Goal: Information Seeking & Learning: Understand process/instructions

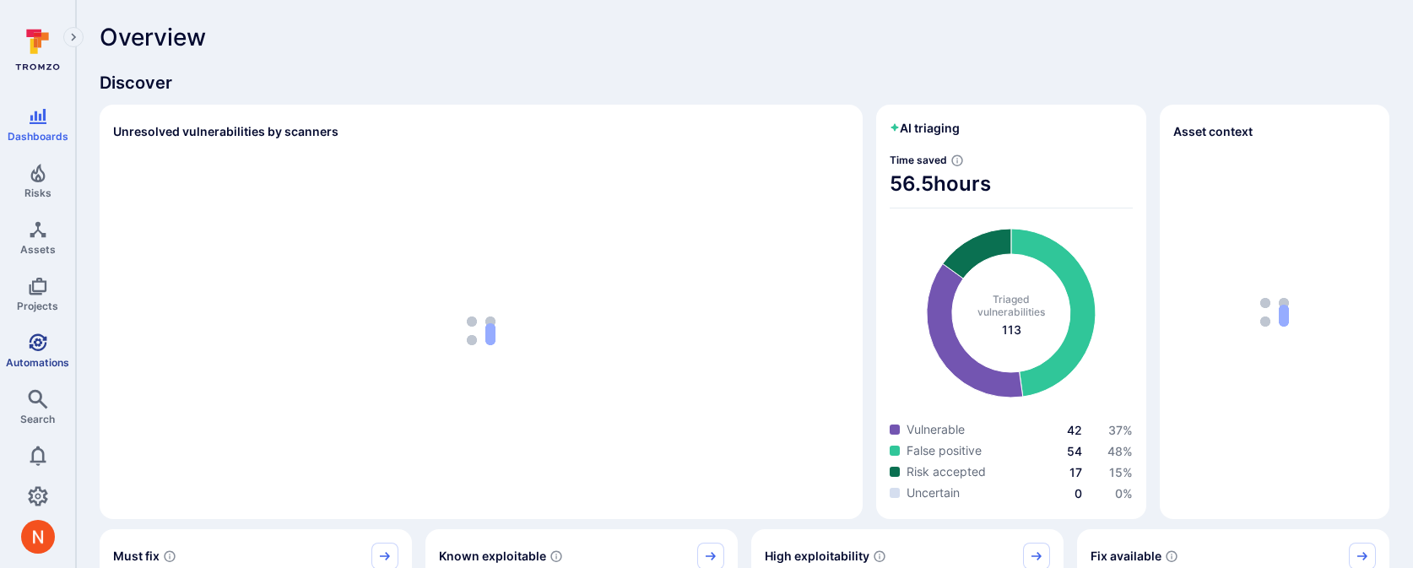
click at [48, 364] on span "Automations" at bounding box center [37, 362] width 63 height 13
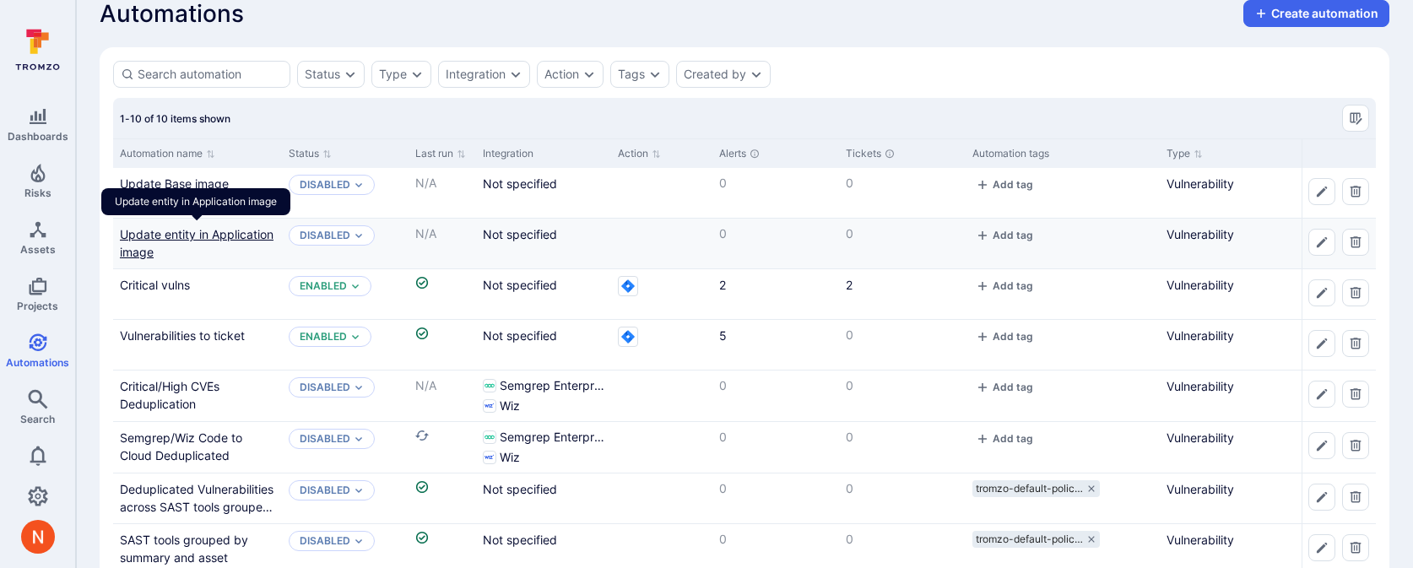
click at [173, 230] on link "Update entity in Application image" at bounding box center [197, 243] width 154 height 32
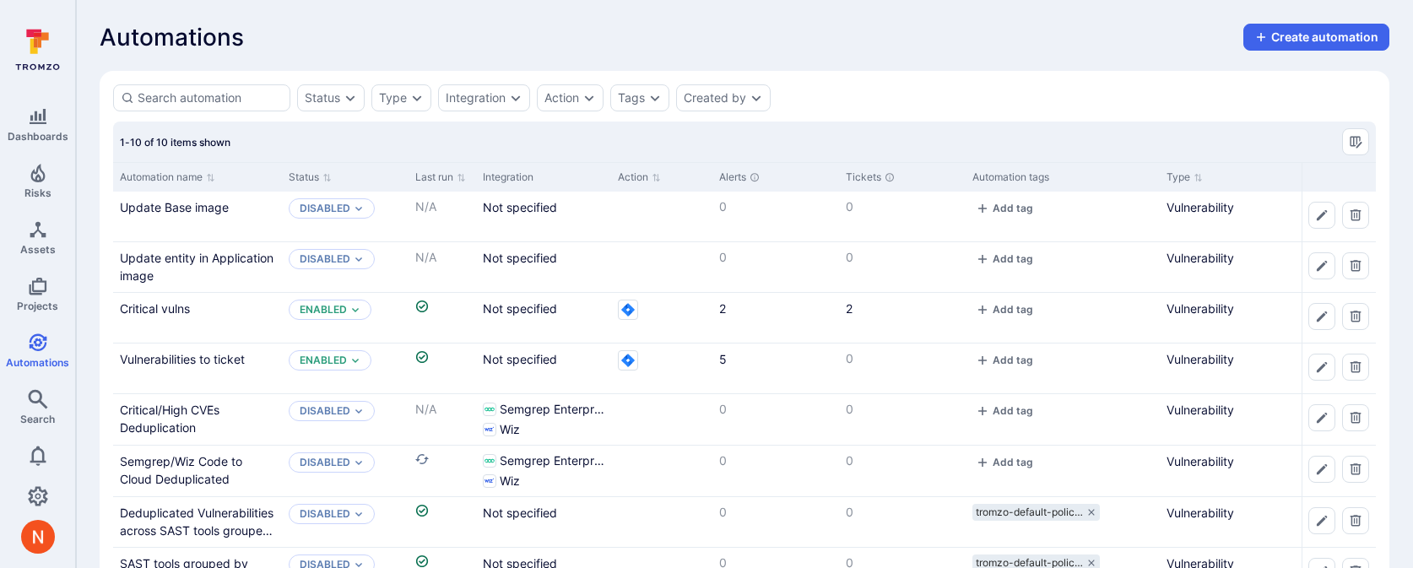
click at [468, 50] on div "Automations Create automation" at bounding box center [745, 37] width 1290 height 27
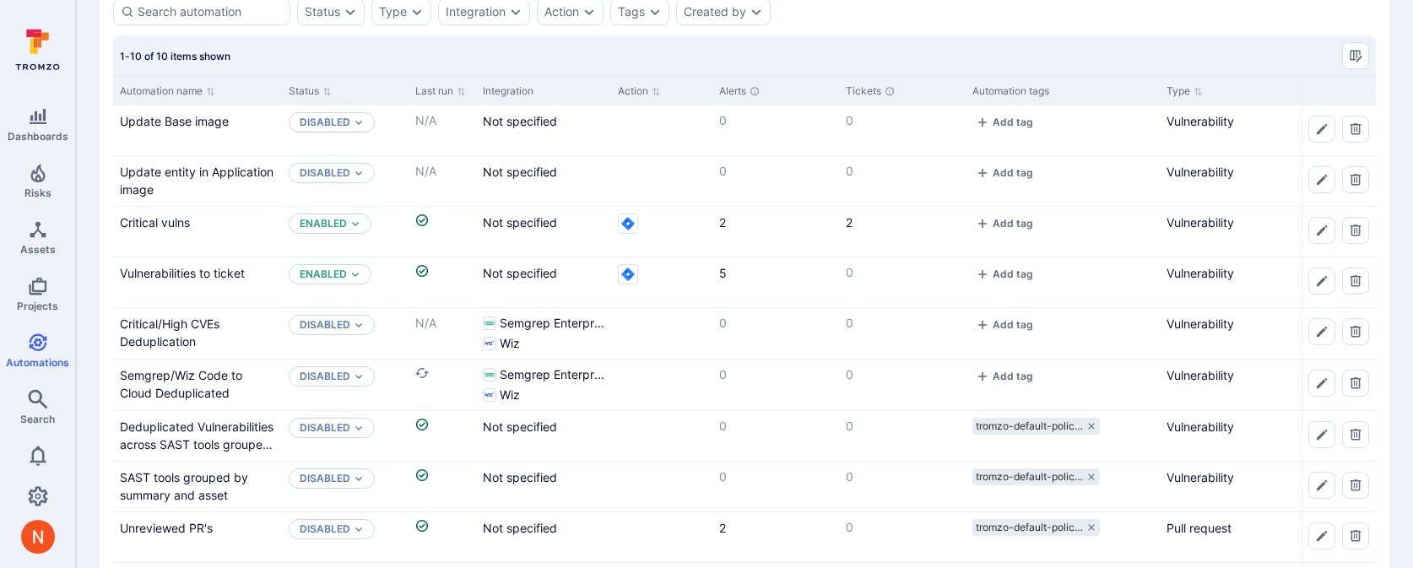
scroll to position [90, 0]
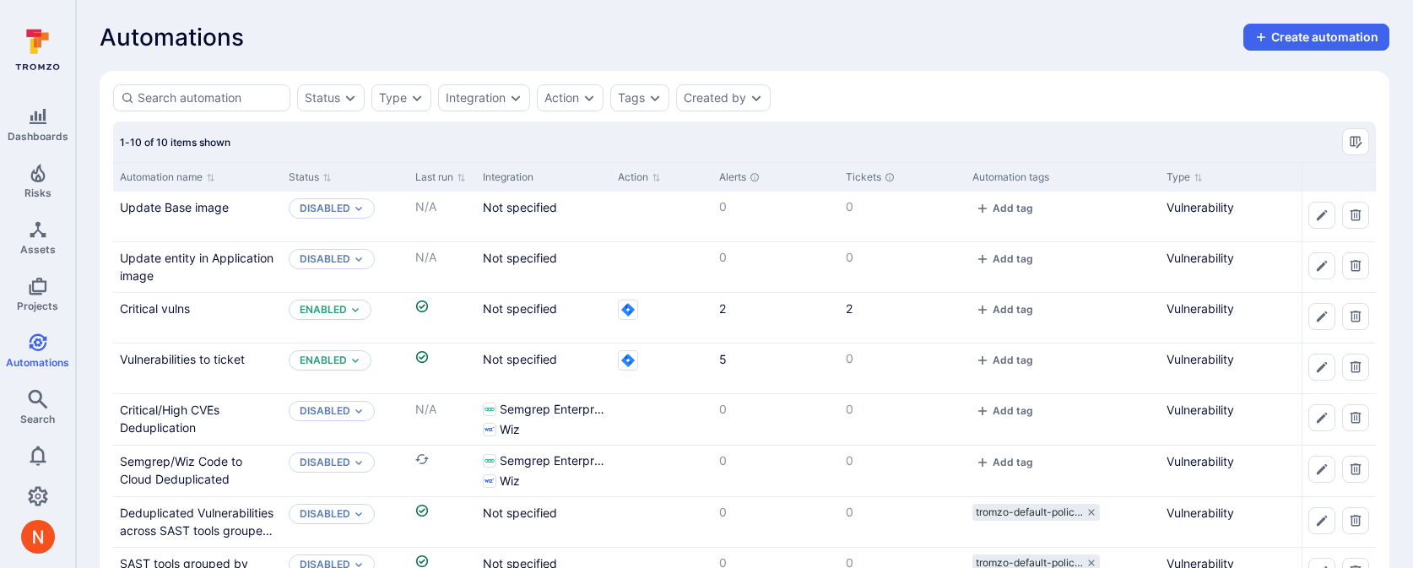
click at [380, 49] on div "Automations Create automation" at bounding box center [745, 37] width 1290 height 27
click at [504, 64] on div "Automations Create automation Status Type Integration Action Tags Created by 1-…" at bounding box center [744, 368] width 1337 height 737
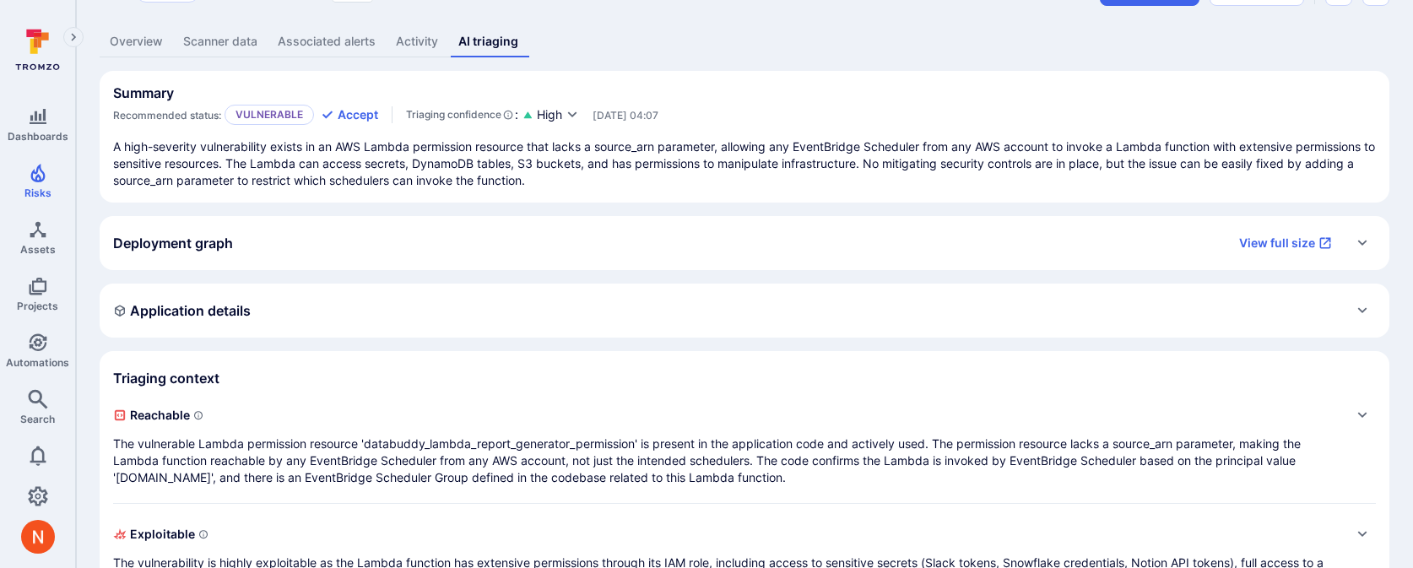
scroll to position [122, 0]
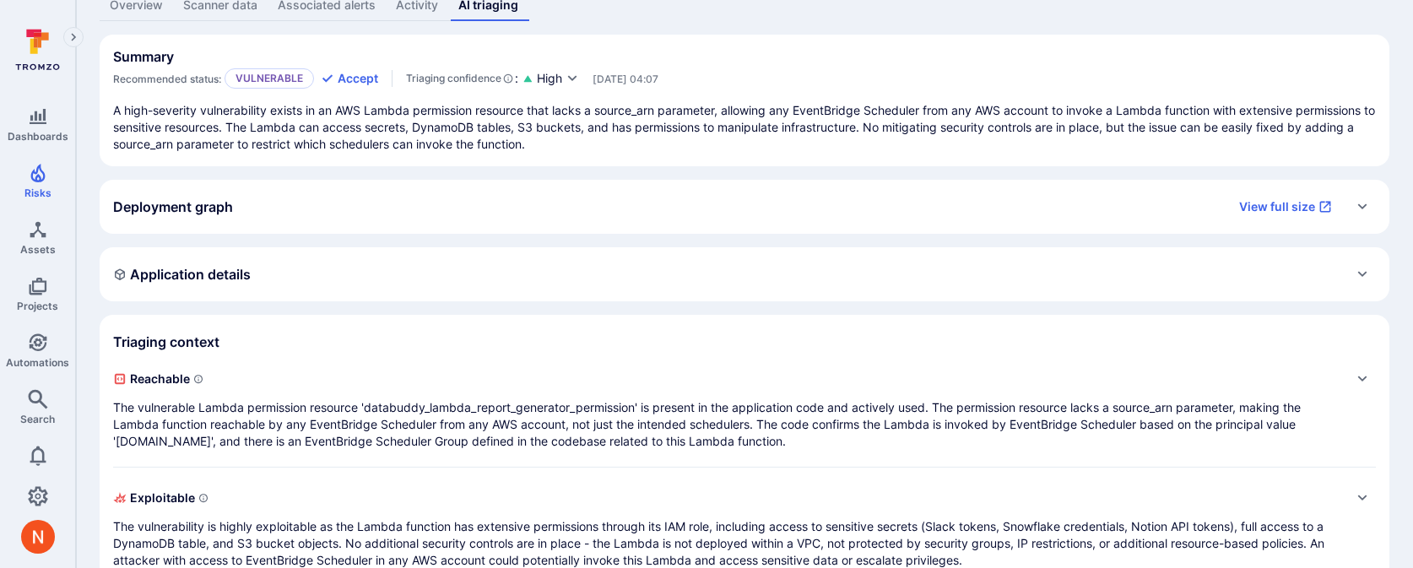
click at [553, 412] on p "The vulnerable Lambda permission resource 'databuddy_lambda_report_generator_pe…" at bounding box center [727, 424] width 1229 height 51
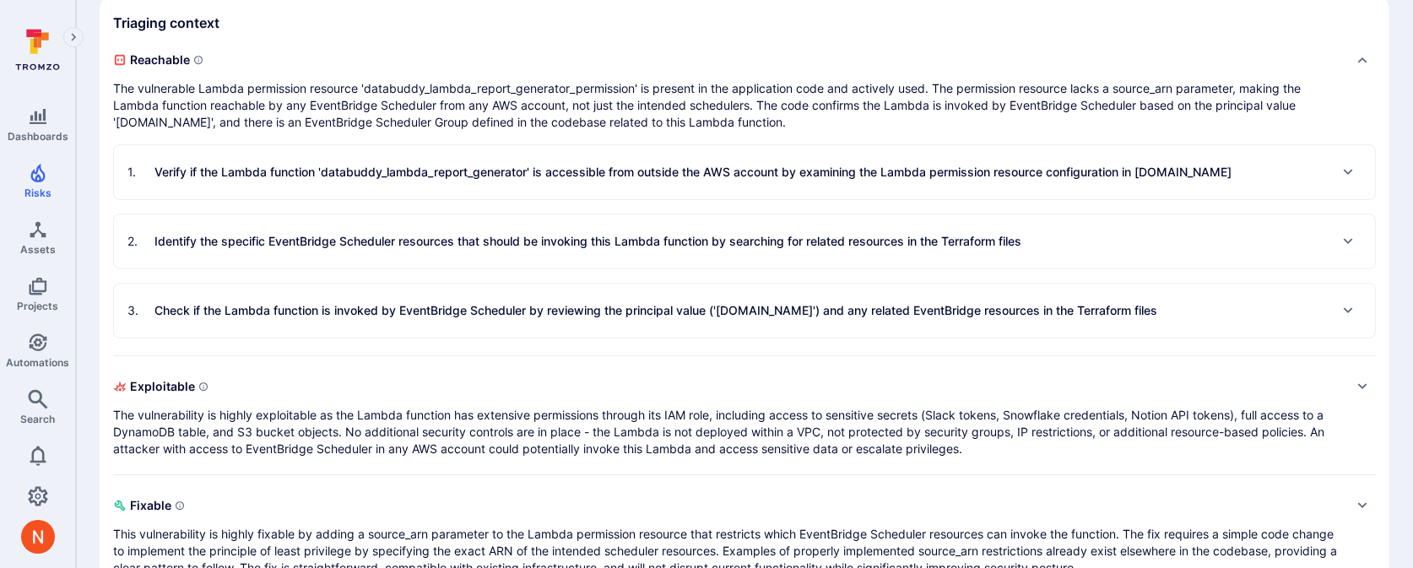
scroll to position [486, 0]
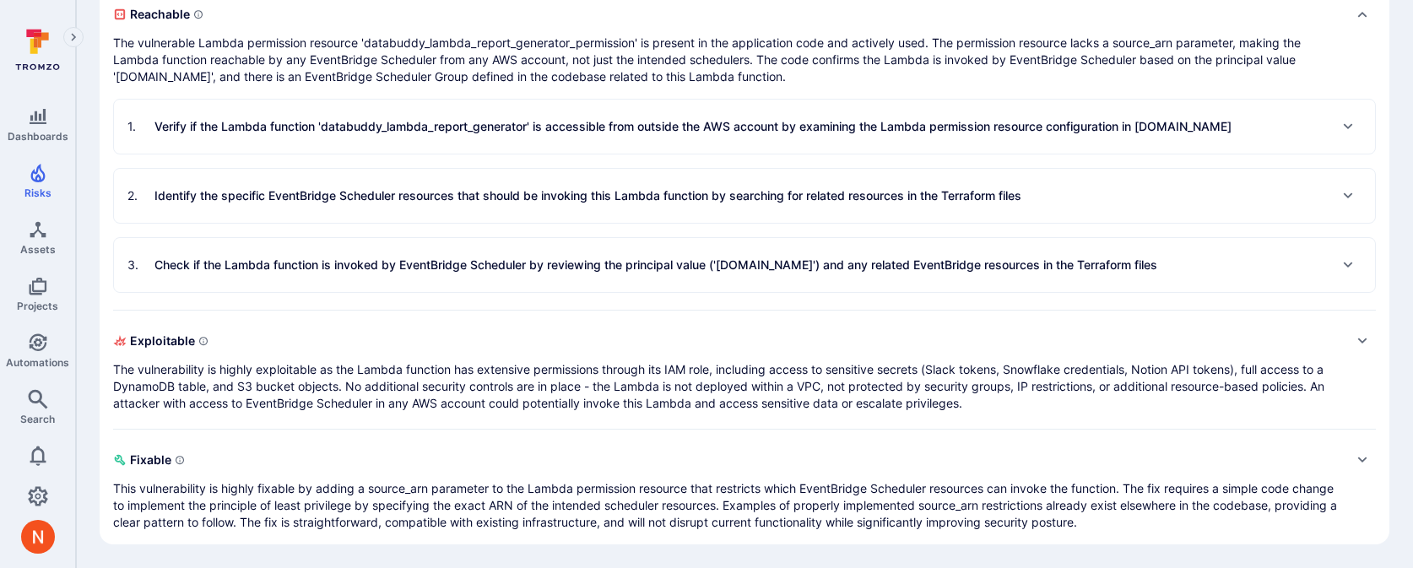
click at [447, 140] on div "1 . Verify if the Lambda function 'databuddy_lambda_report_generator' is access…" at bounding box center [744, 127] width 1261 height 54
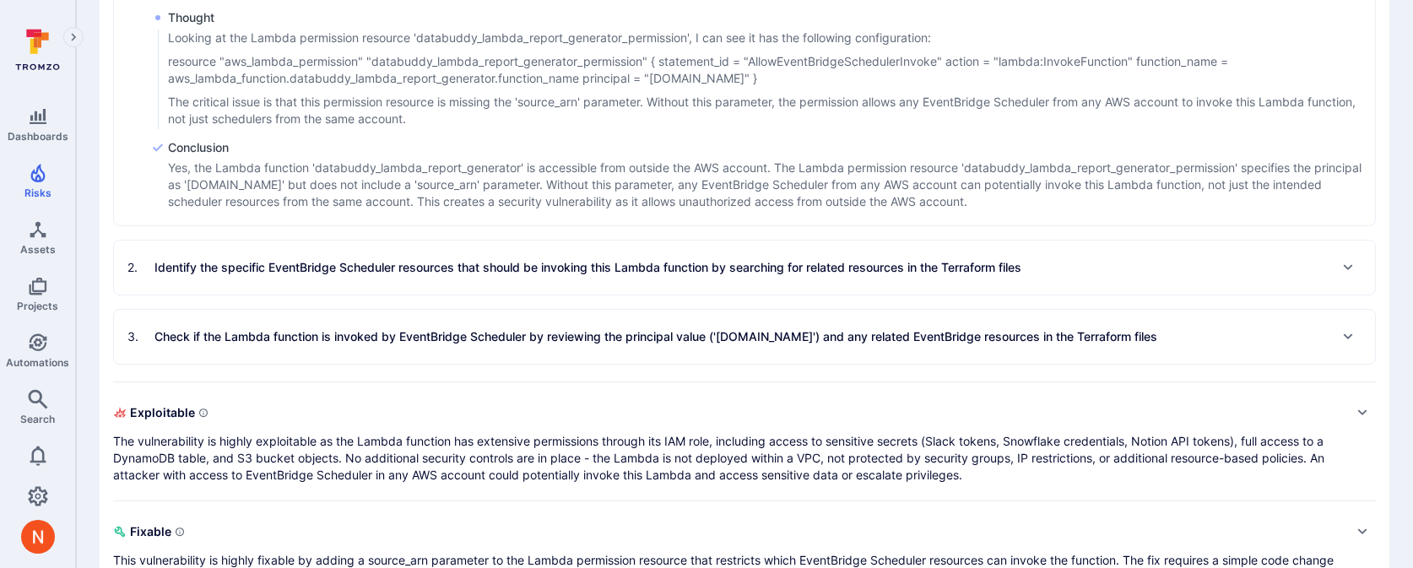
click at [434, 280] on div "2 . Identify the specific EventBridge Scheduler resources that should be invoki…" at bounding box center [574, 267] width 894 height 27
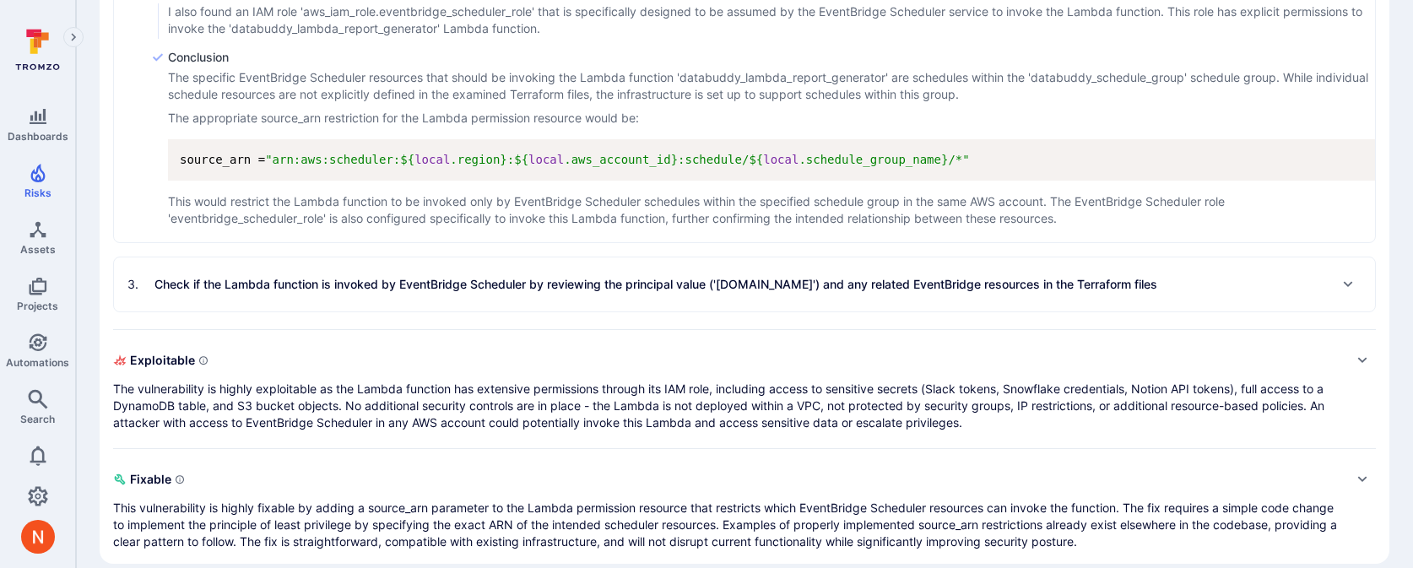
click at [416, 291] on p "Check if the Lambda function is invoked by EventBridge Scheduler by reviewing t…" at bounding box center [655, 284] width 1003 height 17
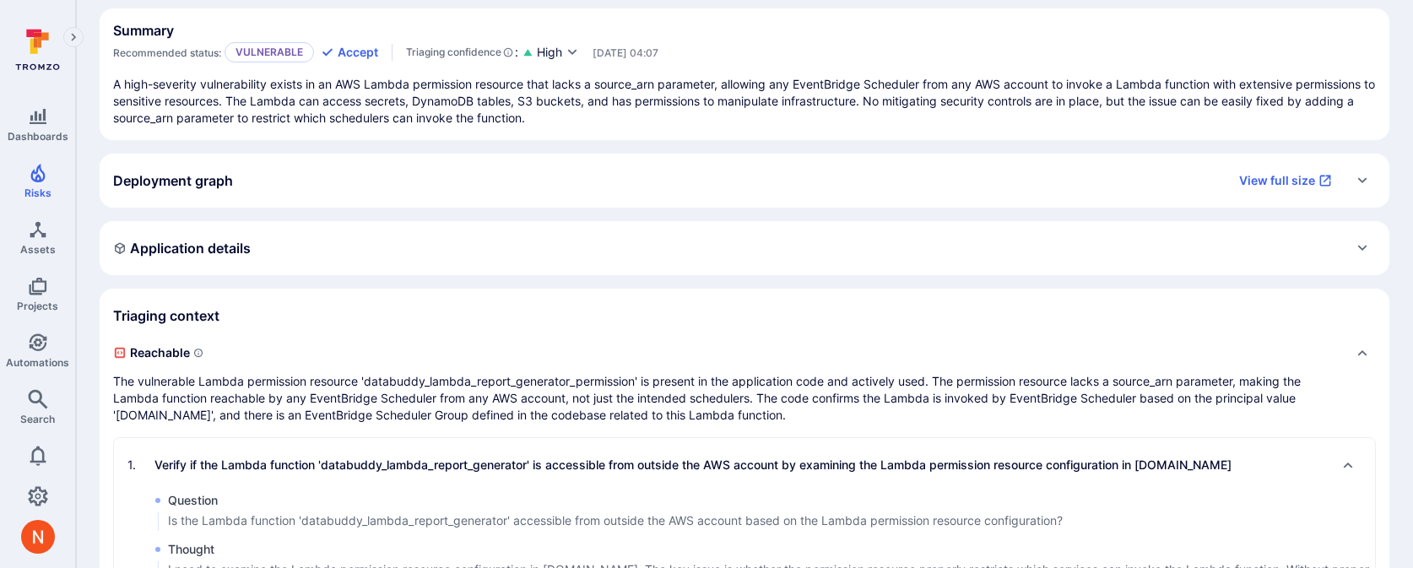
scroll to position [0, 0]
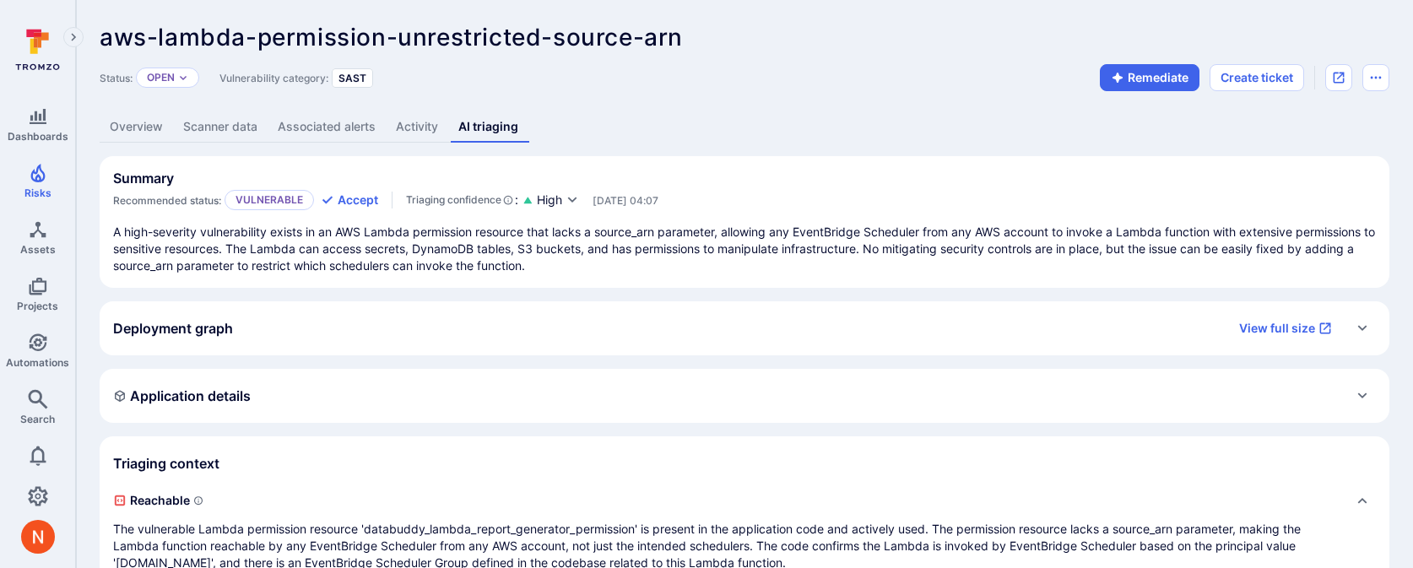
click at [490, 381] on div "Application details" at bounding box center [745, 396] width 1290 height 54
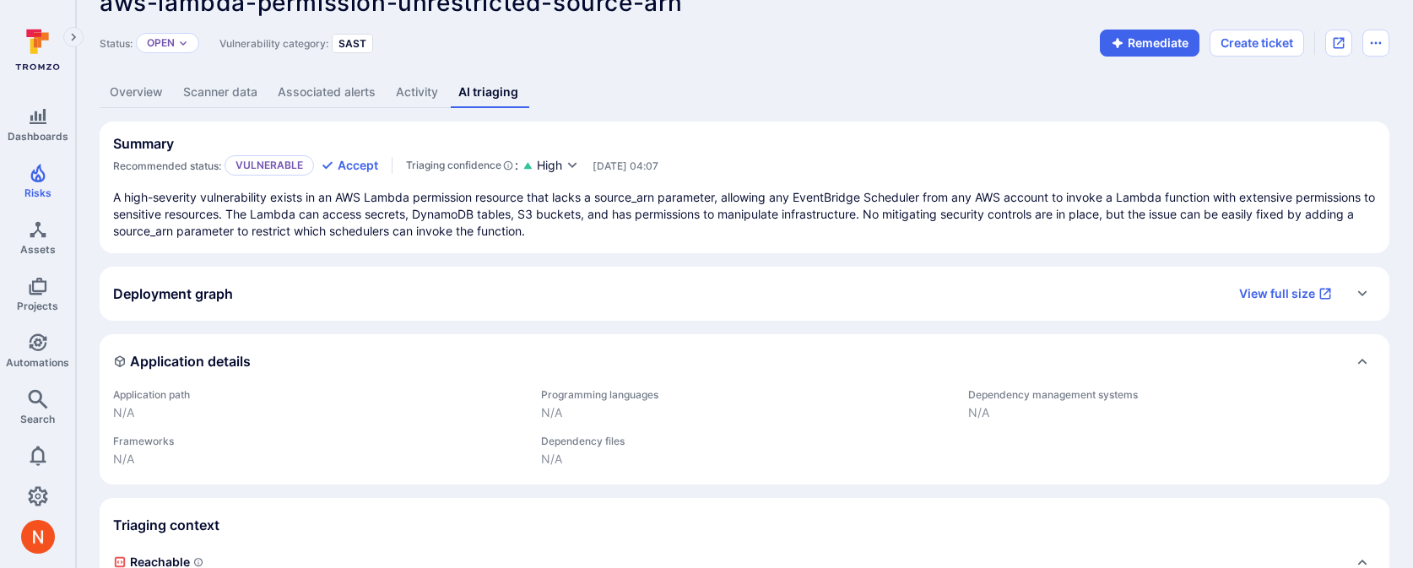
scroll to position [64, 0]
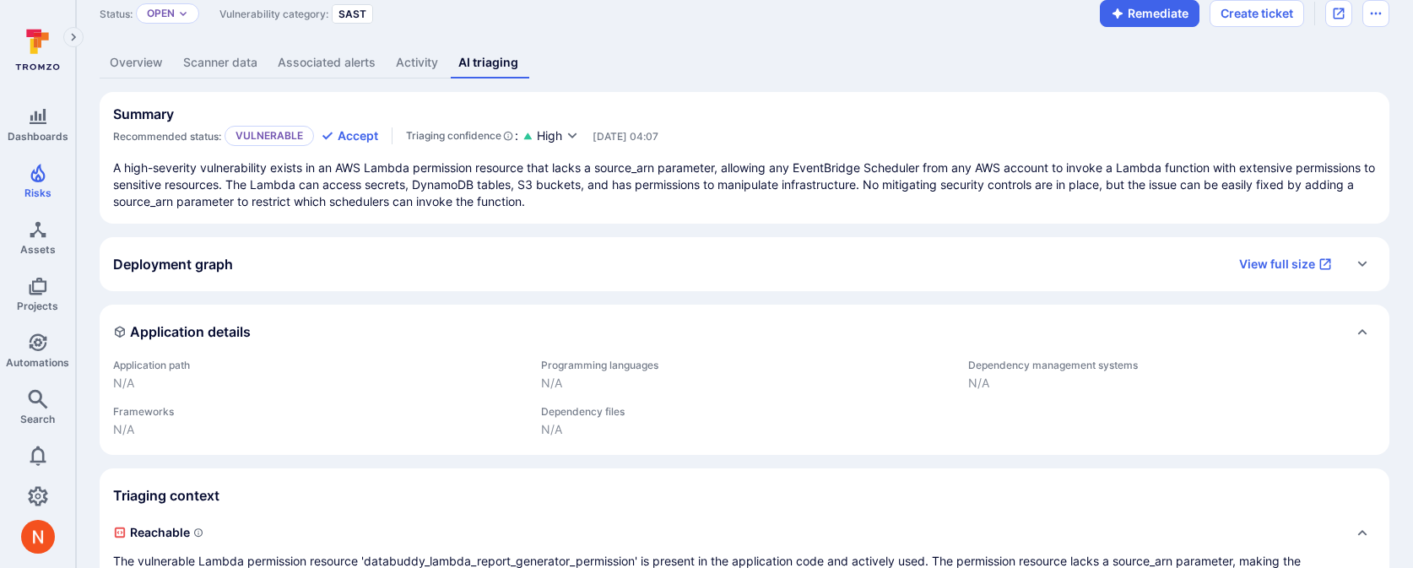
click at [481, 313] on div "Application details" at bounding box center [745, 332] width 1290 height 54
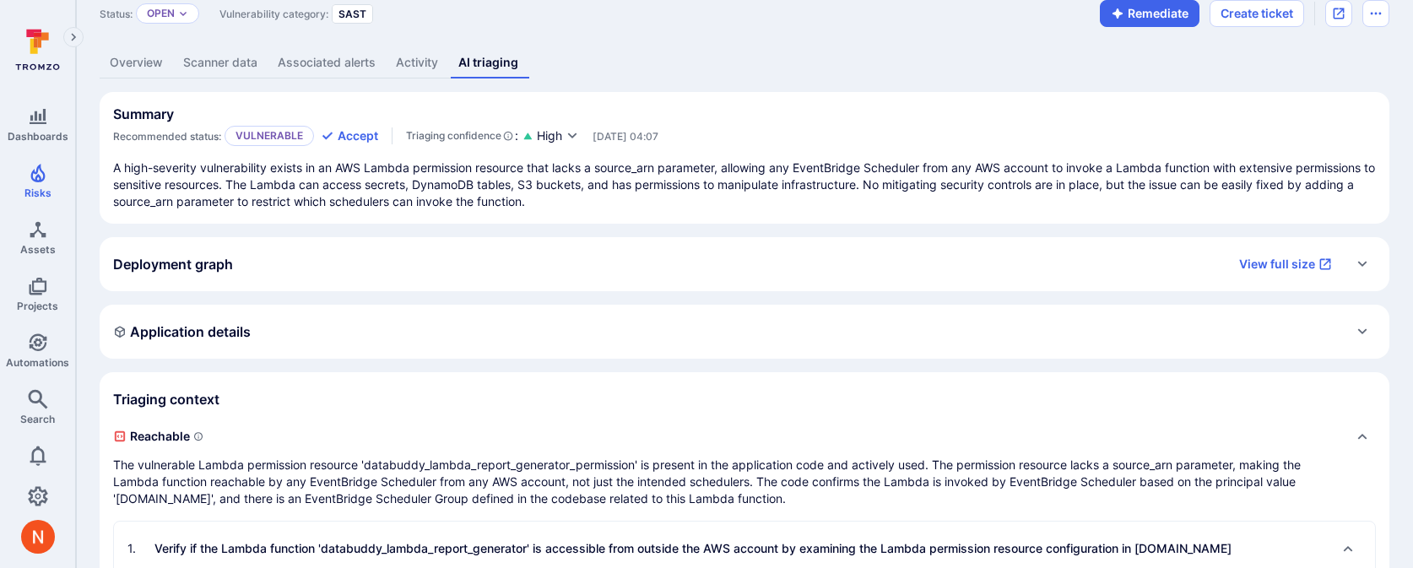
scroll to position [0, 0]
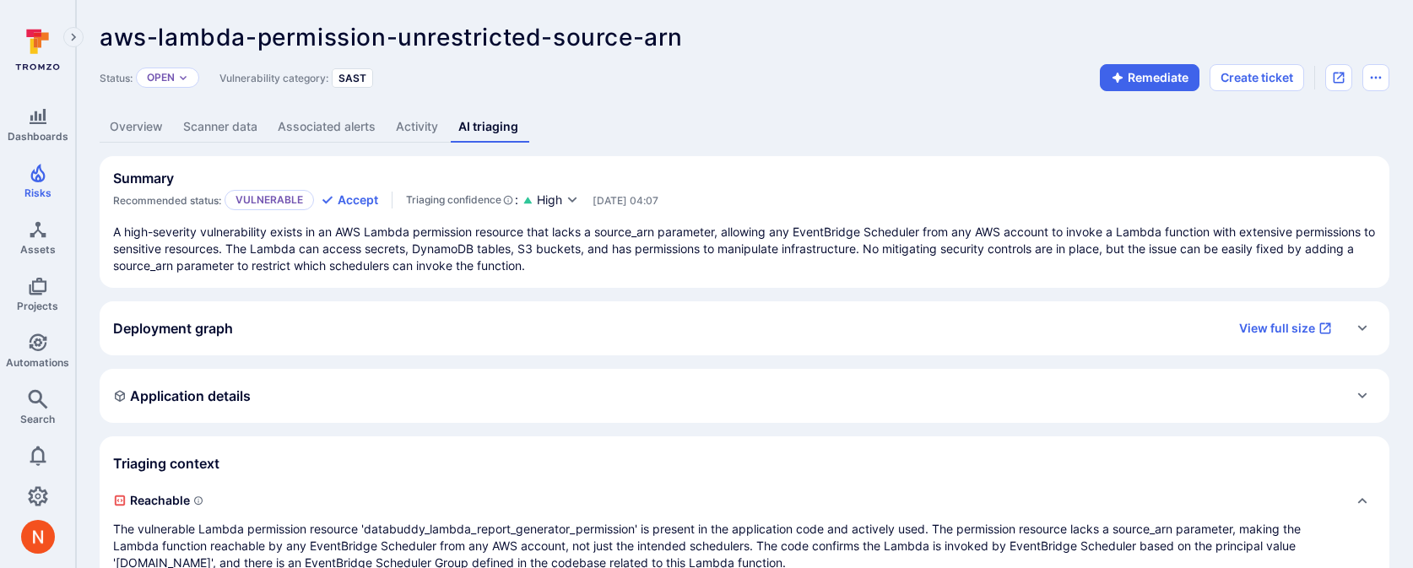
click at [122, 115] on link "Overview" at bounding box center [136, 126] width 73 height 31
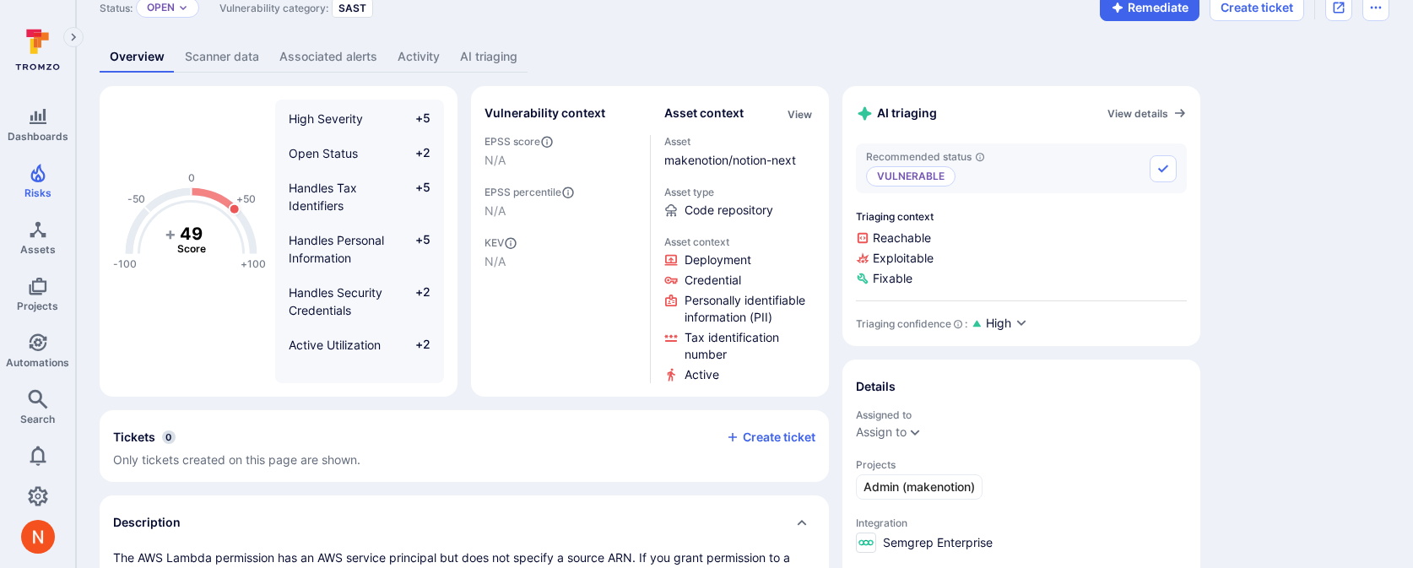
scroll to position [74, 0]
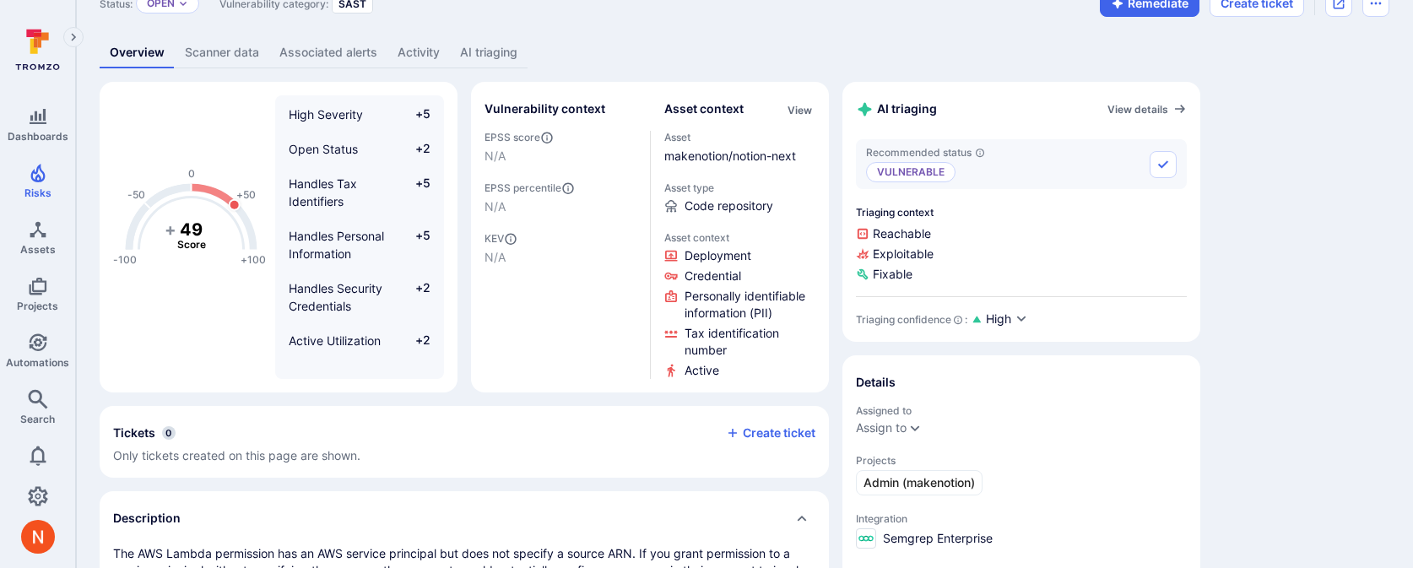
click at [509, 57] on link "AI triaging" at bounding box center [489, 52] width 78 height 31
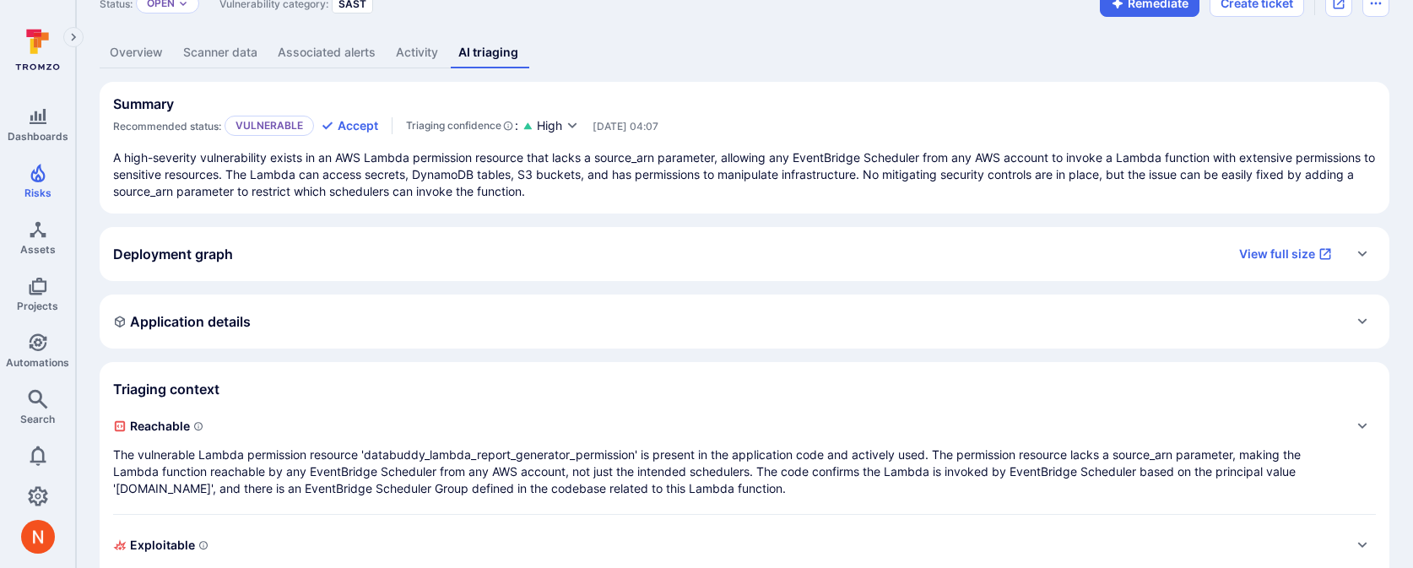
click at [1096, 289] on div "Summary Recommended status: Vulnerable Accept Triaging confidence : High Sep 18…" at bounding box center [745, 415] width 1290 height 667
